Goal: Communication & Community: Answer question/provide support

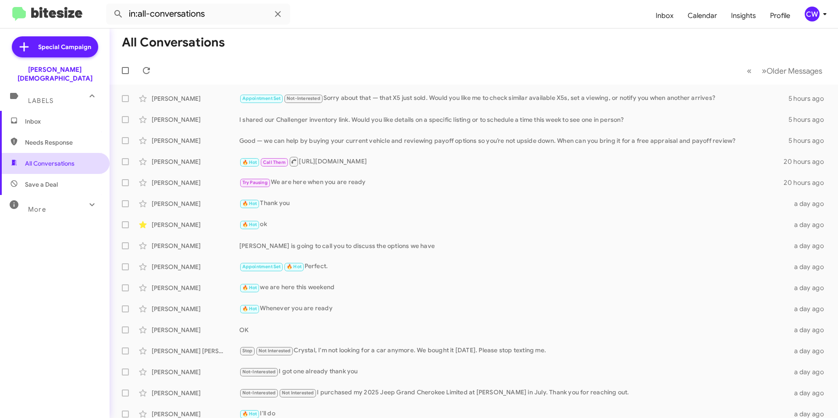
click at [59, 162] on span "All Conversations" at bounding box center [55, 163] width 110 height 21
click at [57, 132] on span "Needs Response" at bounding box center [55, 142] width 110 height 21
type input "in:needs-response"
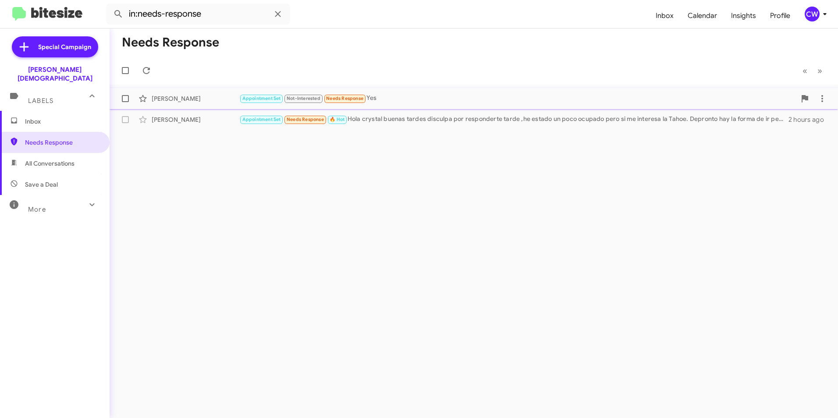
click at [378, 96] on div "Appointment Set Not-Interested Needs Response Yes" at bounding box center [517, 98] width 557 height 10
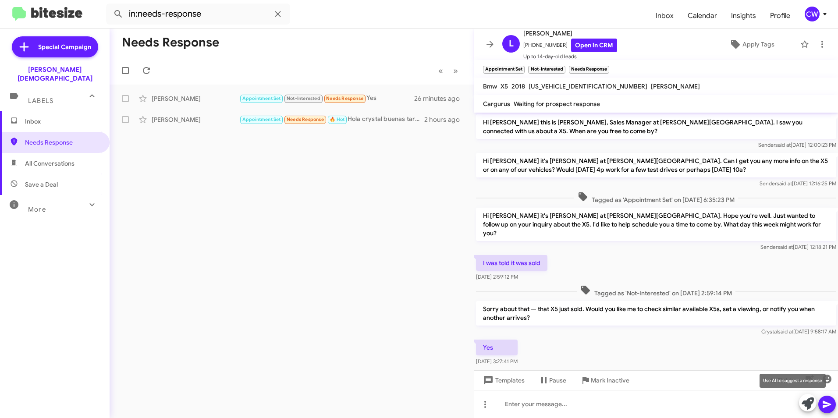
click at [807, 402] on icon at bounding box center [808, 404] width 12 height 12
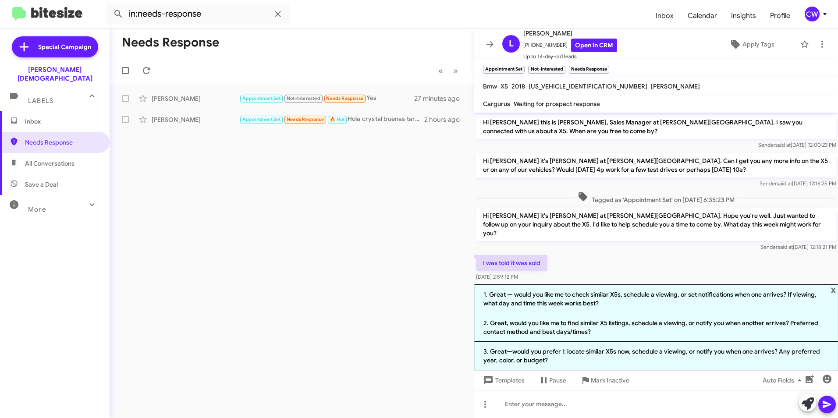
click at [721, 268] on div "I was told it was sold [DATE] 2:59:12 PM" at bounding box center [656, 268] width 364 height 30
click at [713, 261] on div "I was told it was sold [DATE] 2:59:12 PM" at bounding box center [656, 268] width 364 height 30
click at [813, 265] on div "I was told it was sold [DATE] 2:59:12 PM" at bounding box center [656, 268] width 364 height 30
click at [834, 289] on span "x" at bounding box center [834, 290] width 6 height 11
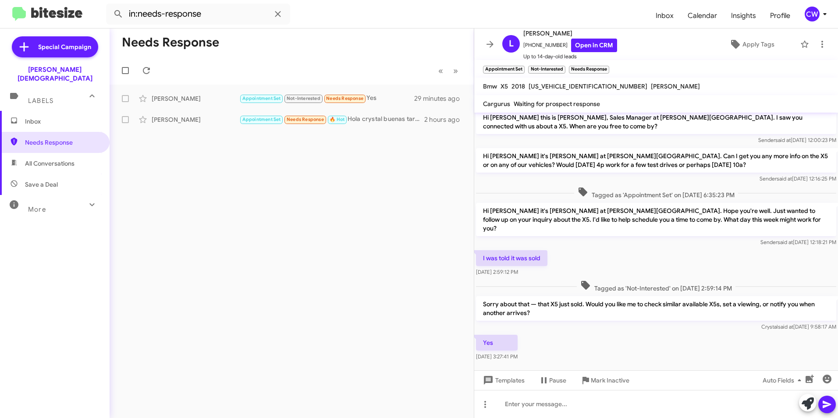
scroll to position [6, 0]
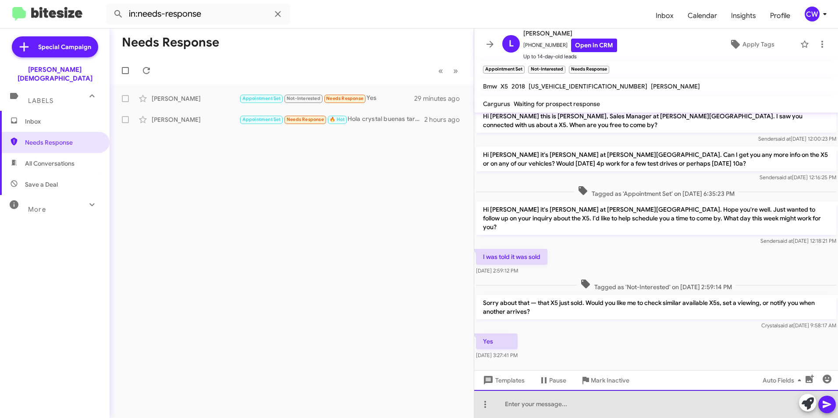
click at [546, 407] on div at bounding box center [656, 404] width 364 height 28
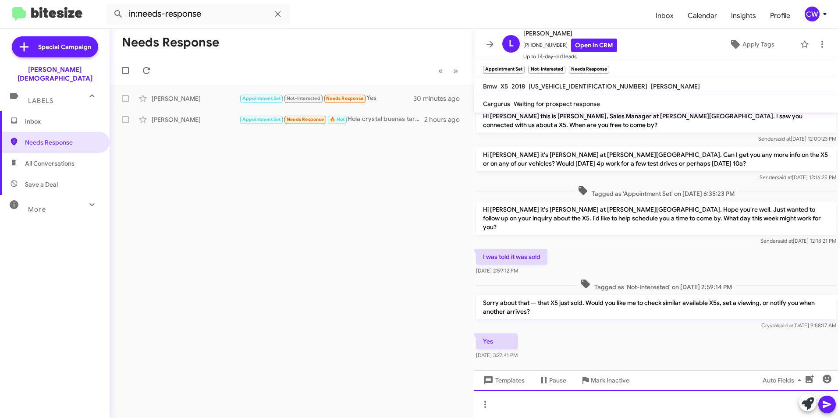
scroll to position [0, 0]
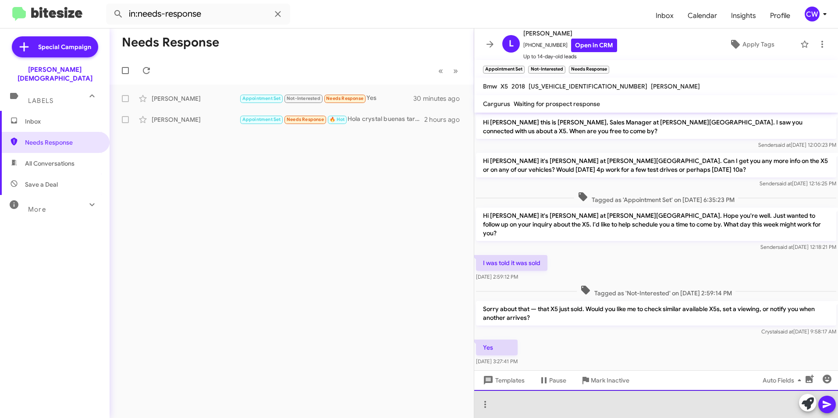
click at [614, 408] on div at bounding box center [656, 404] width 364 height 28
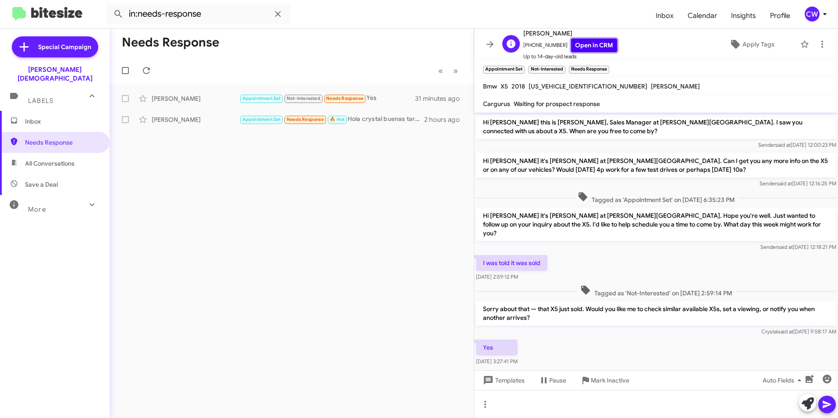
click at [583, 44] on link "Open in CRM" at bounding box center [594, 46] width 46 height 14
click at [486, 406] on icon at bounding box center [485, 404] width 11 height 11
click at [499, 383] on button "note" at bounding box center [504, 381] width 54 height 21
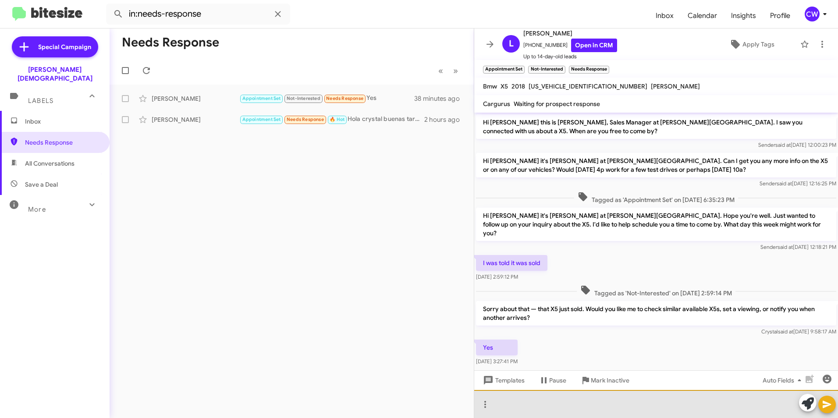
drag, startPoint x: 516, startPoint y: 412, endPoint x: 539, endPoint y: 418, distance: 24.4
click at [515, 413] on div at bounding box center [656, 404] width 364 height 28
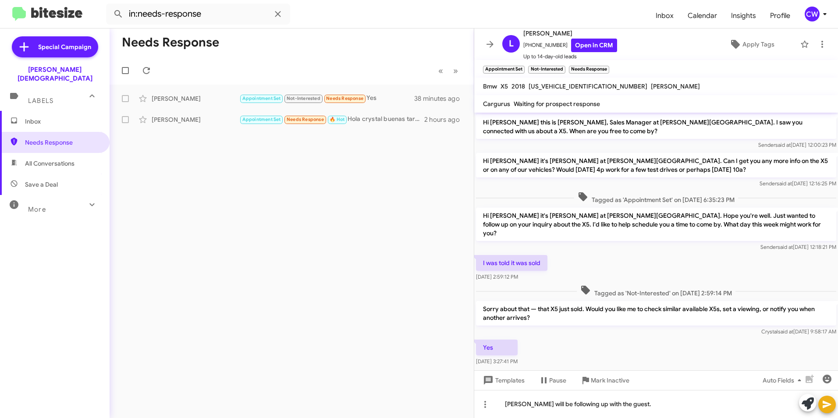
click at [825, 405] on icon at bounding box center [827, 404] width 11 height 11
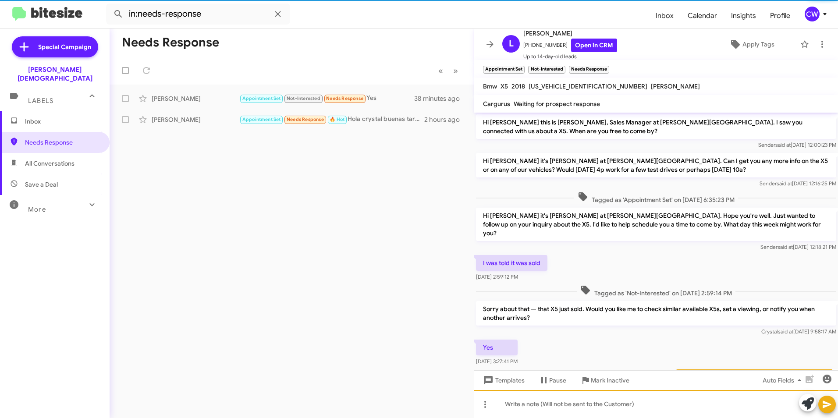
scroll to position [45, 0]
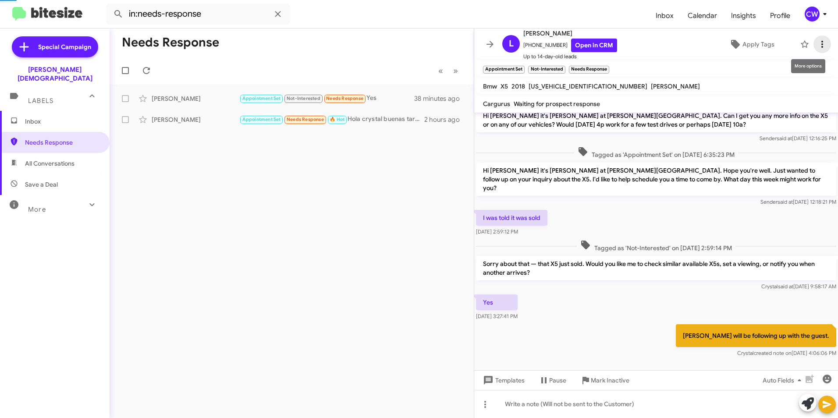
click at [822, 47] on icon at bounding box center [823, 44] width 2 height 7
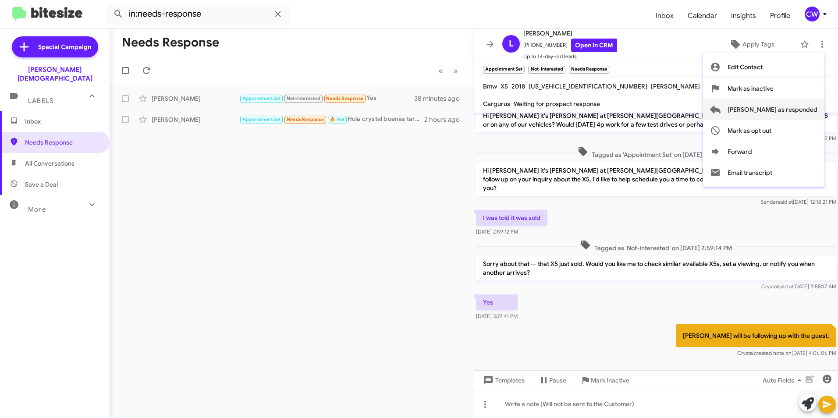
click at [805, 111] on span "[PERSON_NAME] as responded" at bounding box center [773, 109] width 90 height 21
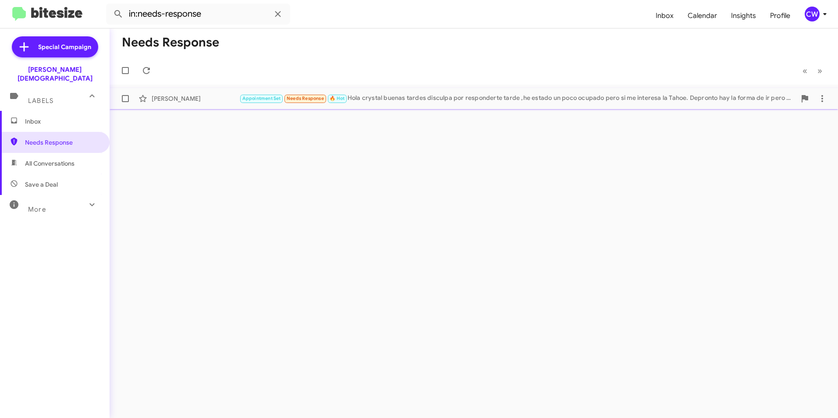
click at [381, 100] on div "Appointment Set Needs Response 🔥 Hot Hola crystal buenas tardes disculpa por re…" at bounding box center [517, 98] width 557 height 10
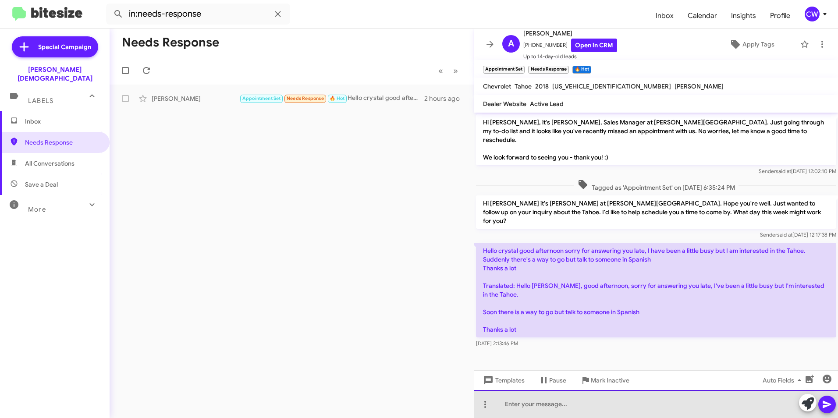
click at [521, 408] on div at bounding box center [656, 404] width 364 height 28
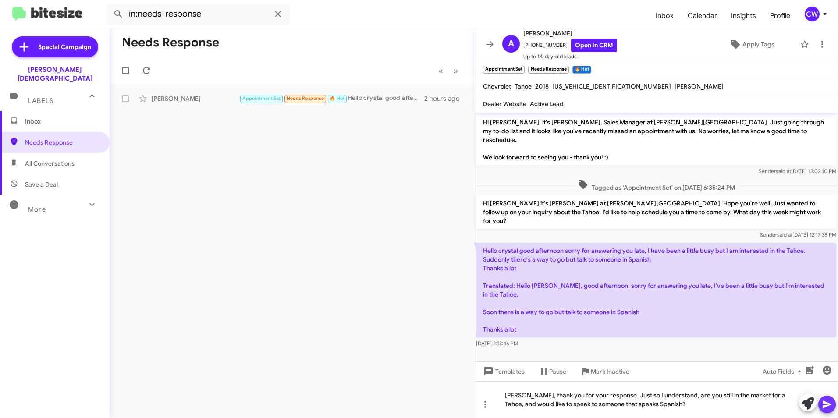
click at [825, 405] on icon at bounding box center [827, 404] width 11 height 11
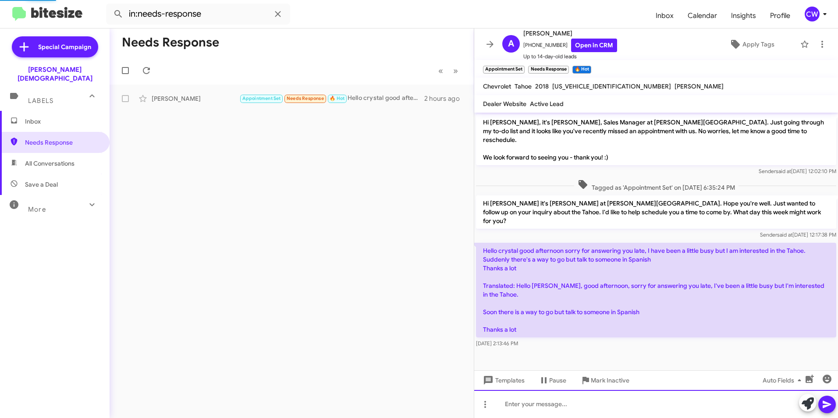
scroll to position [11, 0]
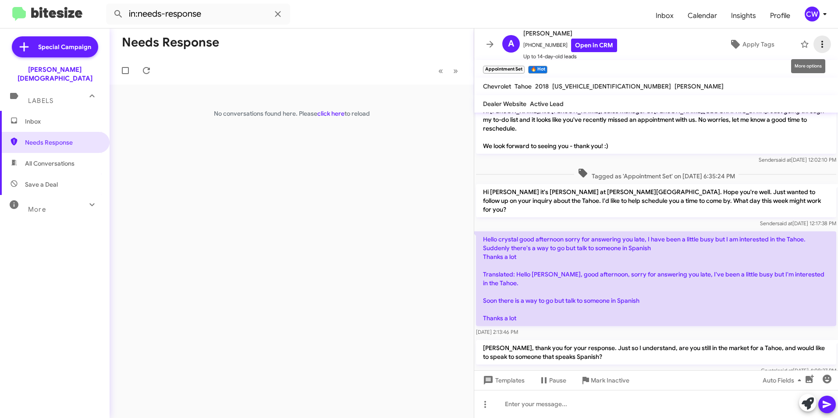
click at [817, 46] on icon at bounding box center [822, 44] width 11 height 11
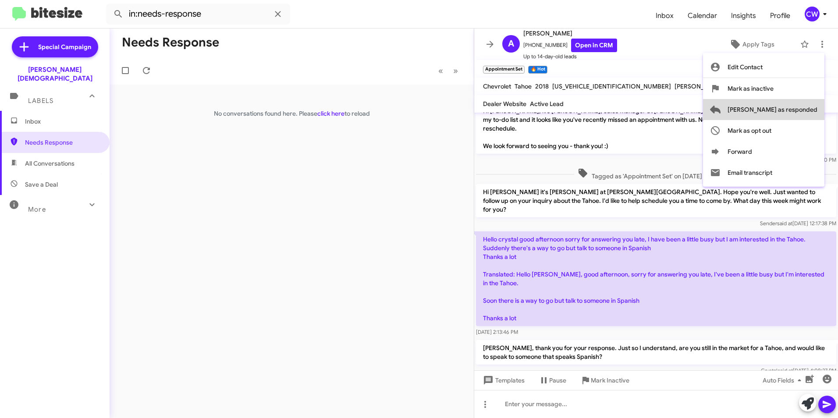
click at [809, 112] on span "[PERSON_NAME] as responded" at bounding box center [773, 109] width 90 height 21
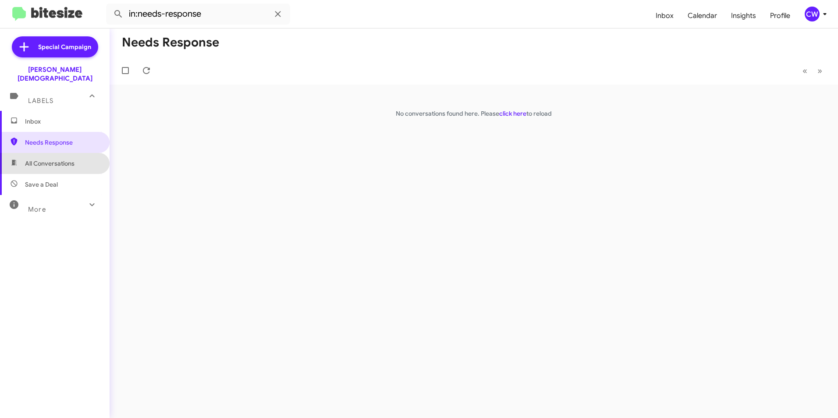
click at [68, 160] on span "All Conversations" at bounding box center [55, 163] width 110 height 21
type input "in:all-conversations"
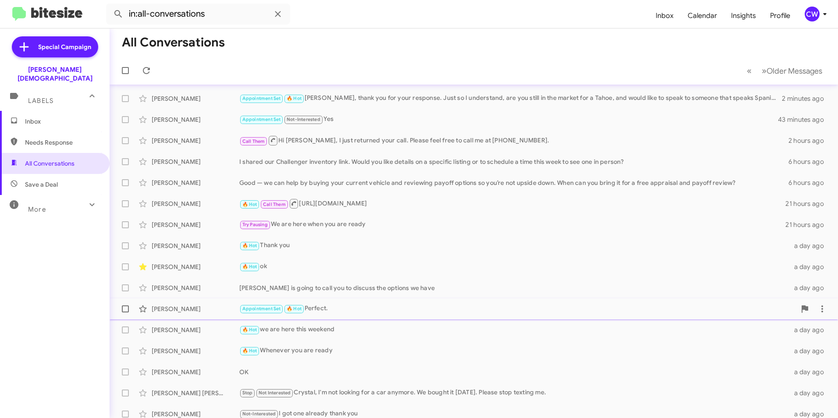
scroll to position [91, 0]
